Goal: Task Accomplishment & Management: Manage account settings

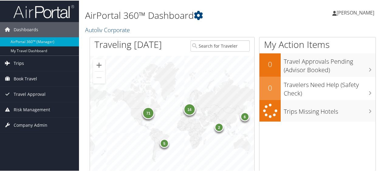
click at [22, 60] on span "Trips" at bounding box center [19, 62] width 10 height 15
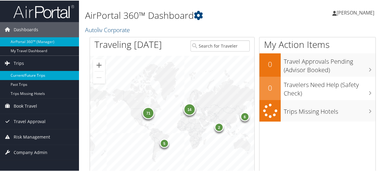
click at [32, 75] on link "Current/Future Trips" at bounding box center [39, 75] width 79 height 9
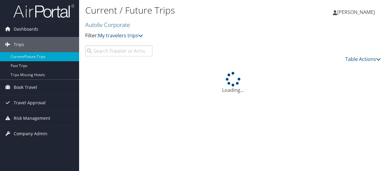
click at [132, 51] on input "search" at bounding box center [118, 51] width 67 height 11
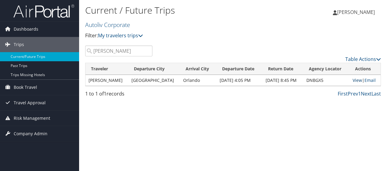
click at [358, 79] on link "View" at bounding box center [356, 80] width 9 height 6
click at [117, 51] on input "brawner" at bounding box center [118, 51] width 67 height 11
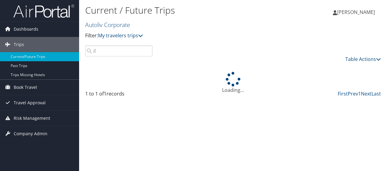
type input "i"
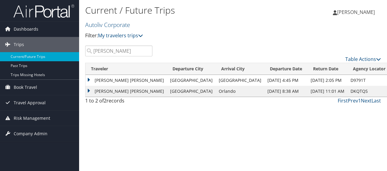
click at [90, 91] on td "ALISON JO MILLER" at bounding box center [125, 91] width 81 height 11
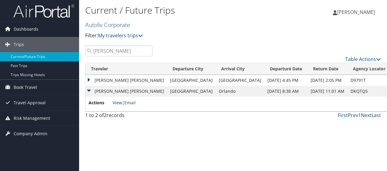
click at [120, 103] on link "View" at bounding box center [116, 103] width 9 height 6
click at [108, 52] on input "miller" at bounding box center [118, 51] width 67 height 11
click at [107, 52] on input "miller" at bounding box center [118, 51] width 67 height 11
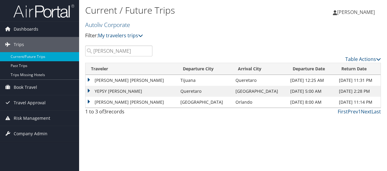
type input "guerrero"
click at [88, 102] on td "EMMA PAOLA GUERRERO" at bounding box center [131, 102] width 92 height 11
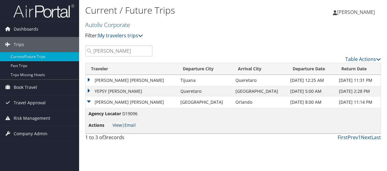
click at [117, 126] on link "View" at bounding box center [116, 125] width 9 height 6
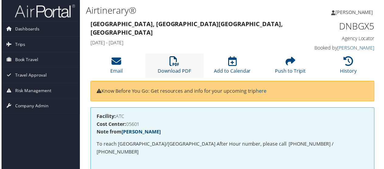
click at [172, 69] on link "Download PDF" at bounding box center [174, 67] width 34 height 15
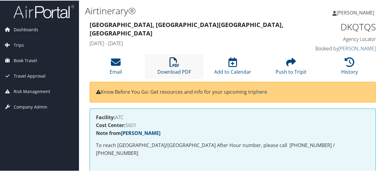
click at [182, 69] on link "Download PDF" at bounding box center [174, 67] width 34 height 15
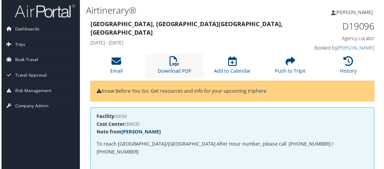
click at [163, 71] on li "Download PDF" at bounding box center [174, 66] width 58 height 25
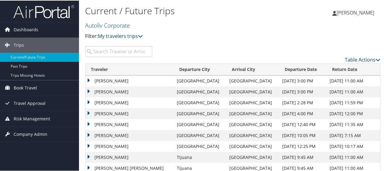
click at [57, 13] on img at bounding box center [43, 11] width 61 height 14
